Goal: Information Seeking & Learning: Learn about a topic

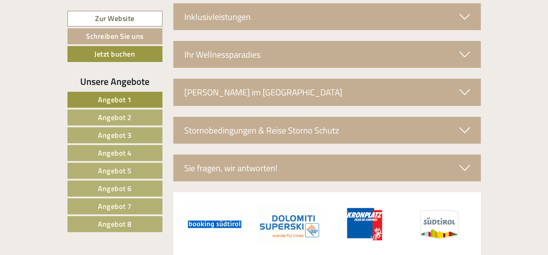
scroll to position [2423, 0]
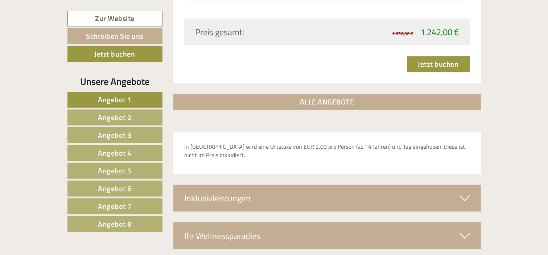
click at [119, 115] on span "Angebot 2" at bounding box center [115, 117] width 34 height 11
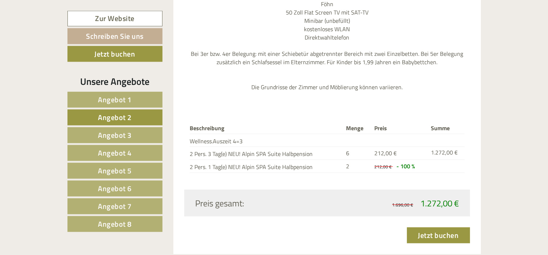
scroll to position [1120, 0]
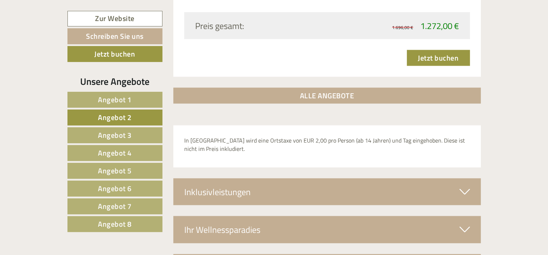
click at [136, 130] on link "Angebot 3" at bounding box center [115, 135] width 95 height 16
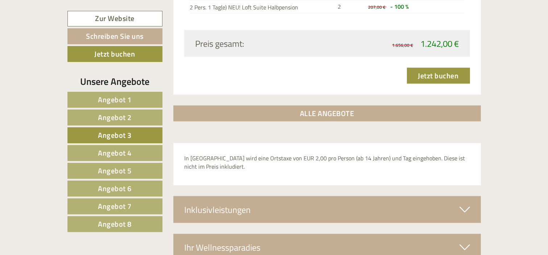
scroll to position [560, 0]
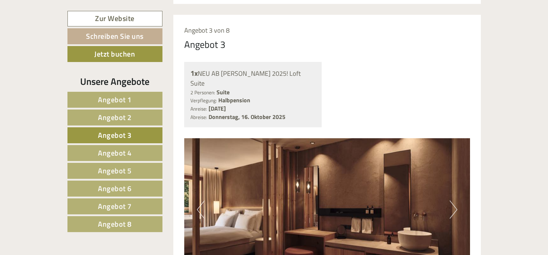
click at [126, 146] on link "Angebot 4" at bounding box center [115, 153] width 95 height 16
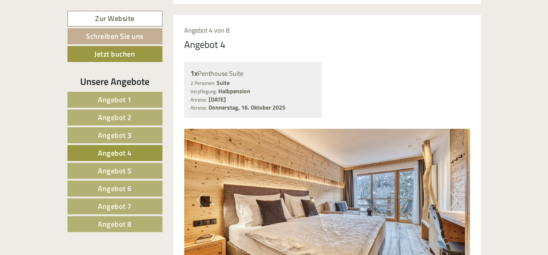
click at [119, 167] on span "Angebot 5" at bounding box center [115, 170] width 34 height 11
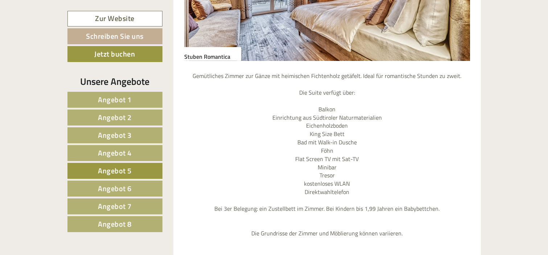
scroll to position [654, 0]
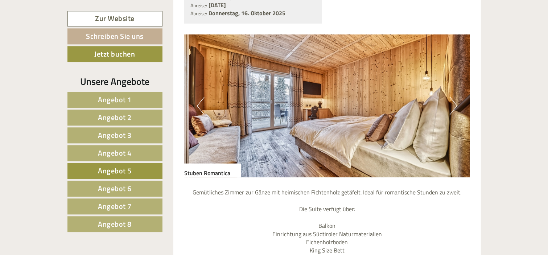
click at [452, 97] on button "Next" at bounding box center [454, 106] width 8 height 18
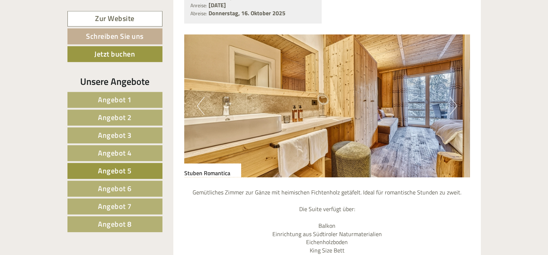
click at [452, 97] on button "Next" at bounding box center [454, 106] width 8 height 18
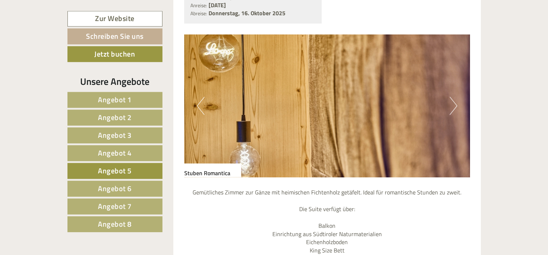
click at [133, 184] on link "Angebot 6" at bounding box center [115, 189] width 95 height 16
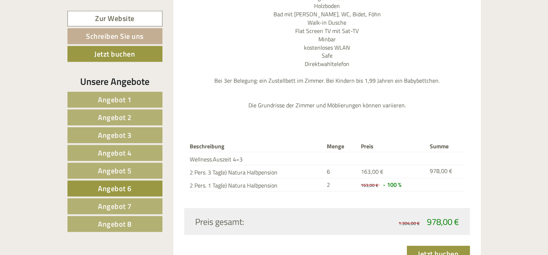
scroll to position [915, 0]
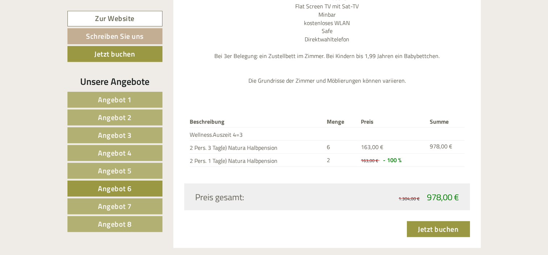
drag, startPoint x: 124, startPoint y: 214, endPoint x: 129, endPoint y: 206, distance: 9.6
click at [129, 206] on nav "Angebot 1 Angebot 2 Angebot 3 Angebot 4 Angebot 5 Angebot 6 Angebot 7" at bounding box center [116, 162] width 97 height 140
click at [129, 206] on span "Angebot 7" at bounding box center [115, 206] width 34 height 11
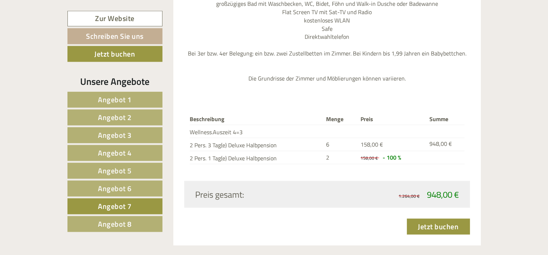
scroll to position [909, 0]
click at [142, 188] on link "Angebot 6" at bounding box center [115, 189] width 95 height 16
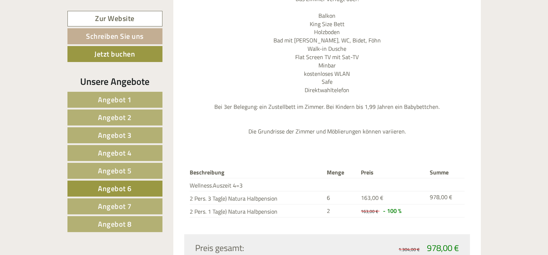
scroll to position [865, 0]
click at [134, 220] on link "Angebot 8" at bounding box center [115, 224] width 95 height 16
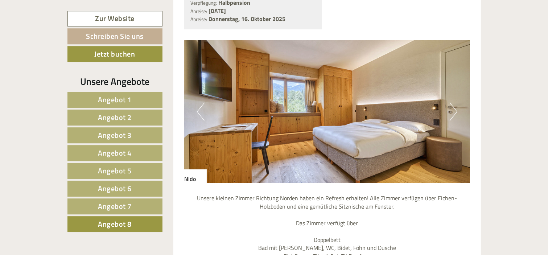
scroll to position [648, 0]
click at [453, 107] on img at bounding box center [327, 112] width 286 height 143
click at [453, 103] on button "Next" at bounding box center [454, 112] width 8 height 18
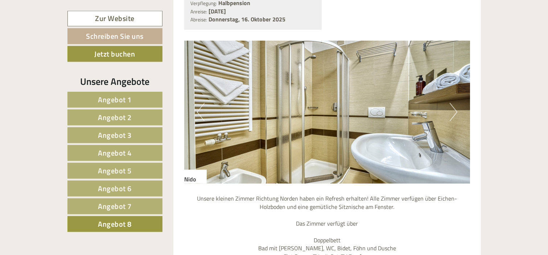
click at [453, 103] on button "Next" at bounding box center [454, 112] width 8 height 18
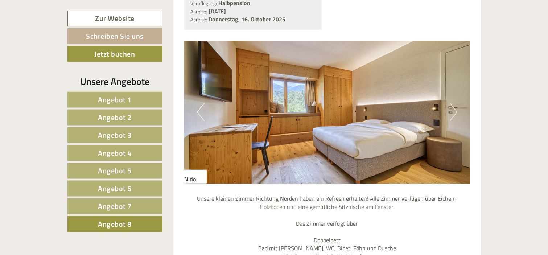
click at [105, 203] on span "Angebot 7" at bounding box center [115, 206] width 34 height 11
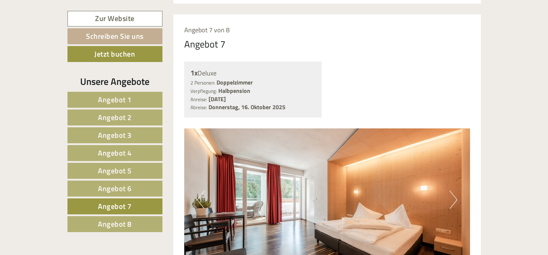
click at [110, 187] on span "Angebot 6" at bounding box center [115, 188] width 34 height 11
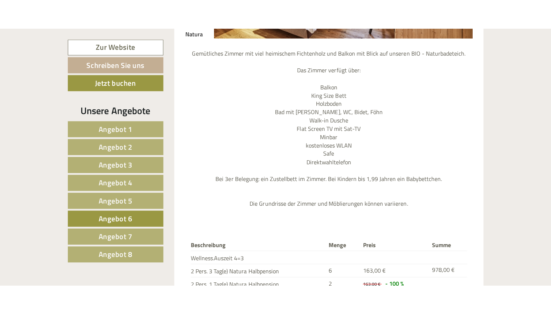
scroll to position [823, 0]
